Goal: Task Accomplishment & Management: Use online tool/utility

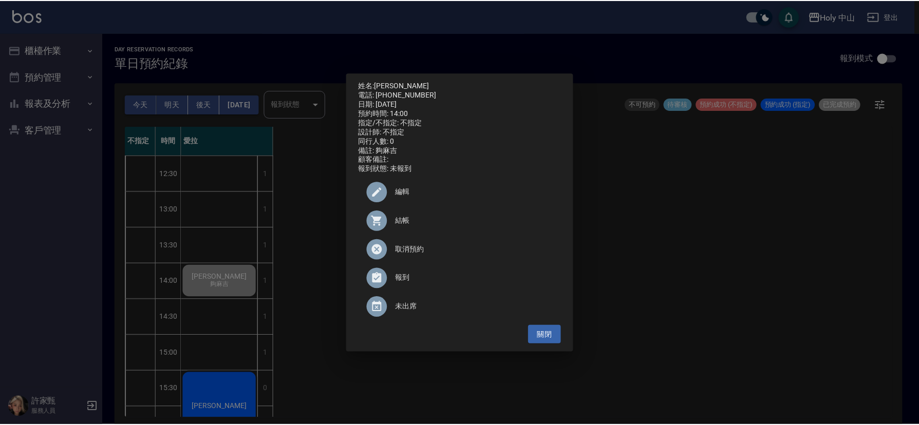
scroll to position [3, 0]
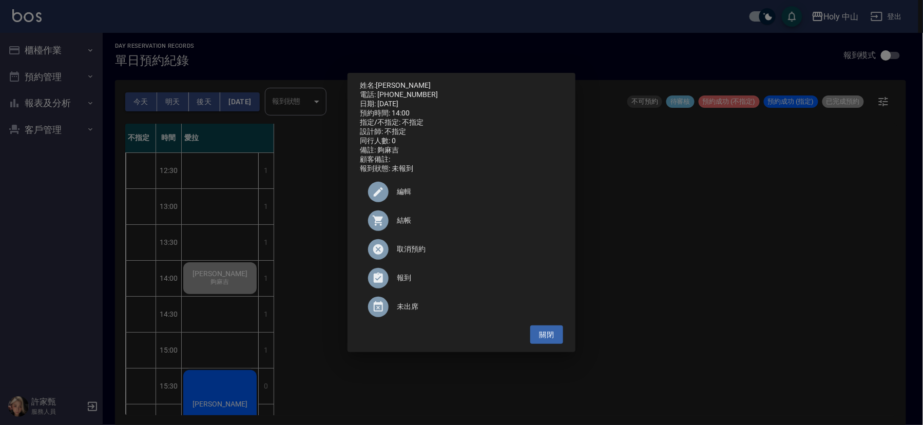
click at [335, 258] on div "姓名: [PERSON_NAME]先生 電話: [PHONE_NUMBER] 日期: [DATE] 預約時間: 14:00 指定/不指定: 不指定 設計師: …" at bounding box center [461, 212] width 923 height 425
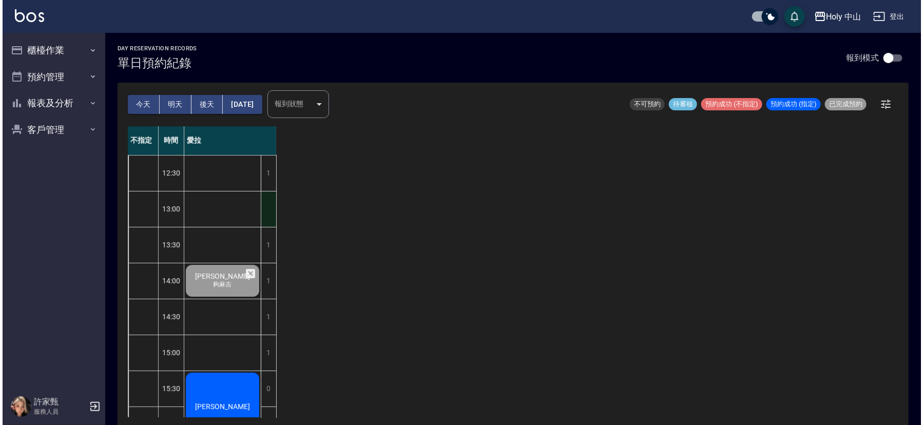
scroll to position [77, 0]
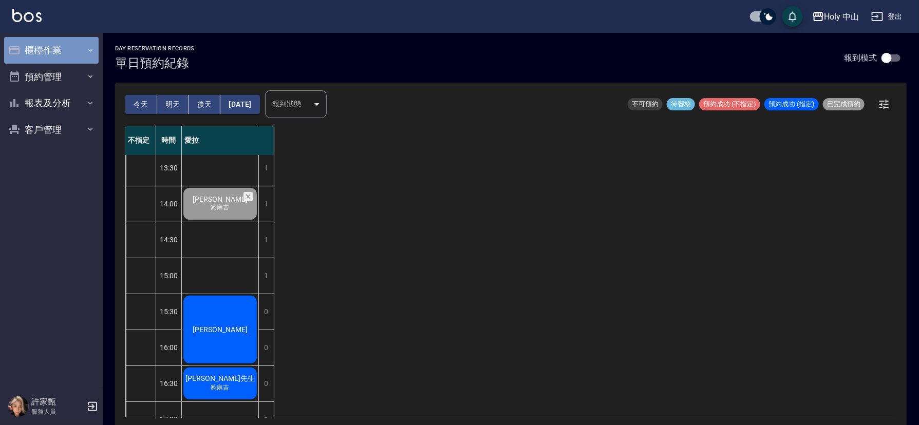
click at [54, 44] on button "櫃檯作業" at bounding box center [51, 50] width 94 height 27
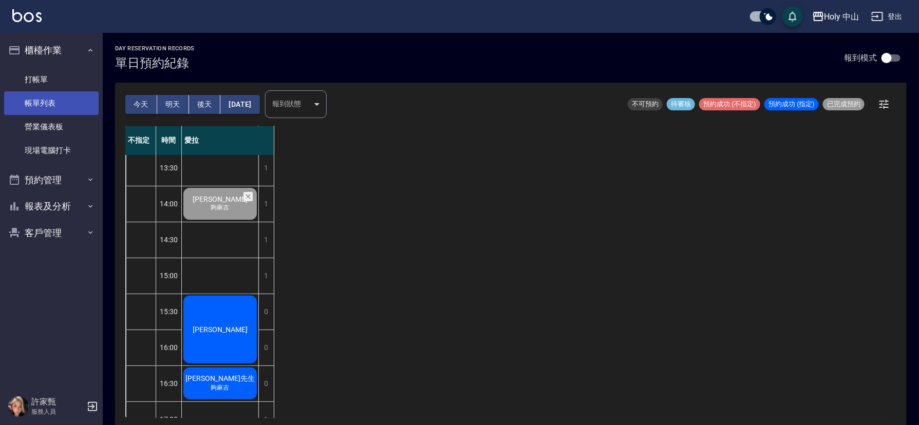
click at [47, 98] on link "帳單列表" at bounding box center [51, 103] width 94 height 24
